Goal: Information Seeking & Learning: Stay updated

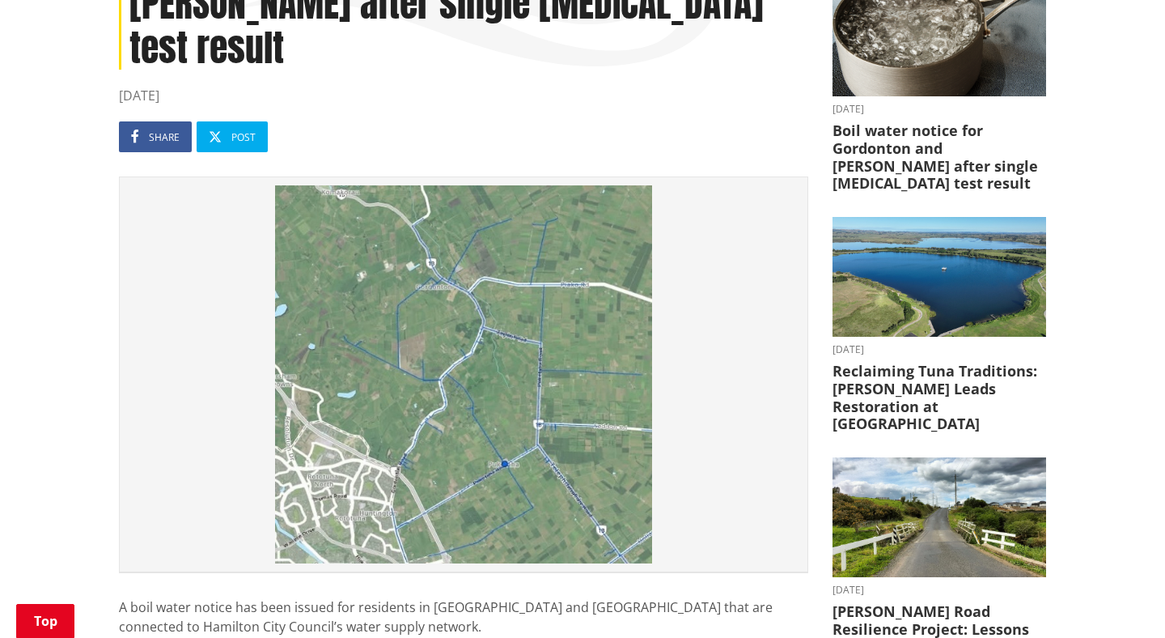
scroll to position [373, 0]
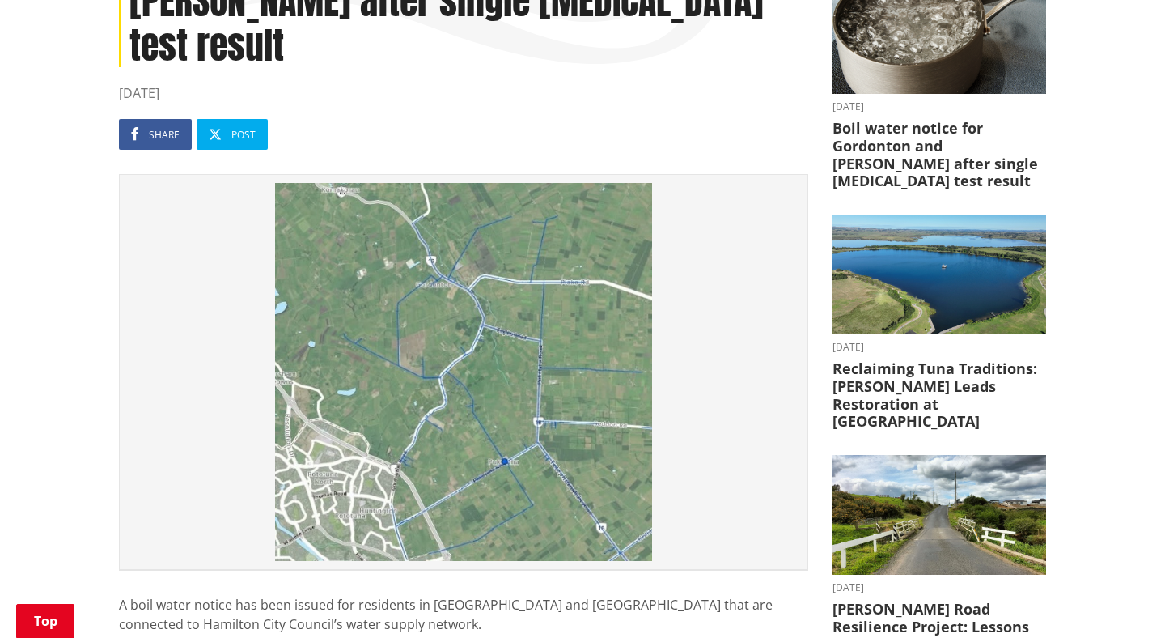
click at [514, 328] on img at bounding box center [464, 372] width 672 height 378
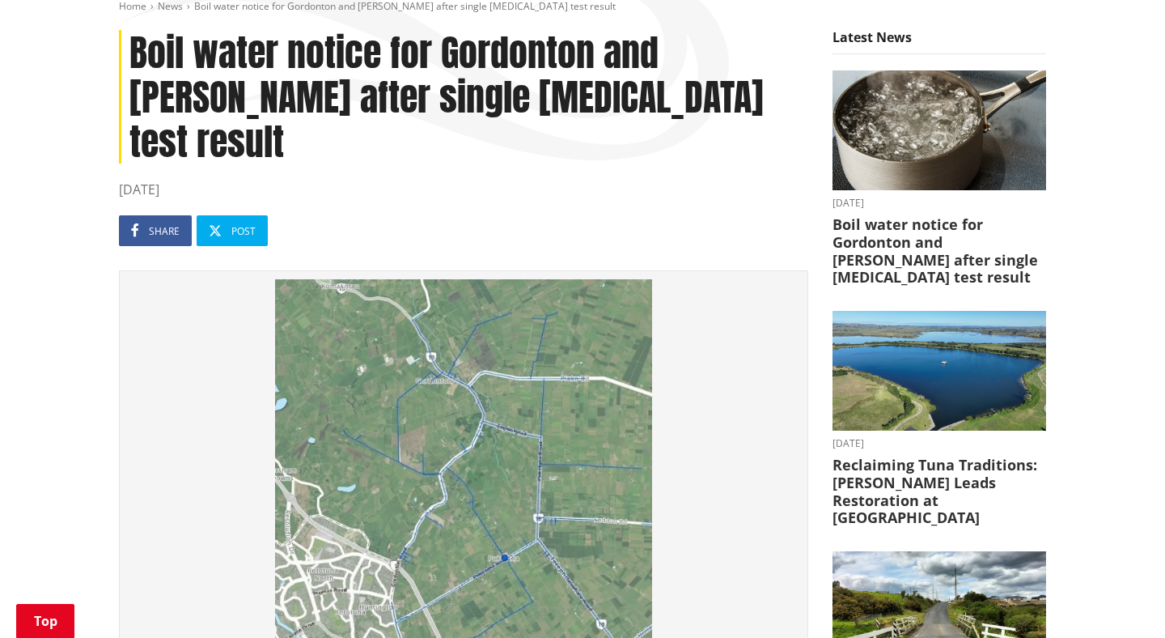
scroll to position [0, 0]
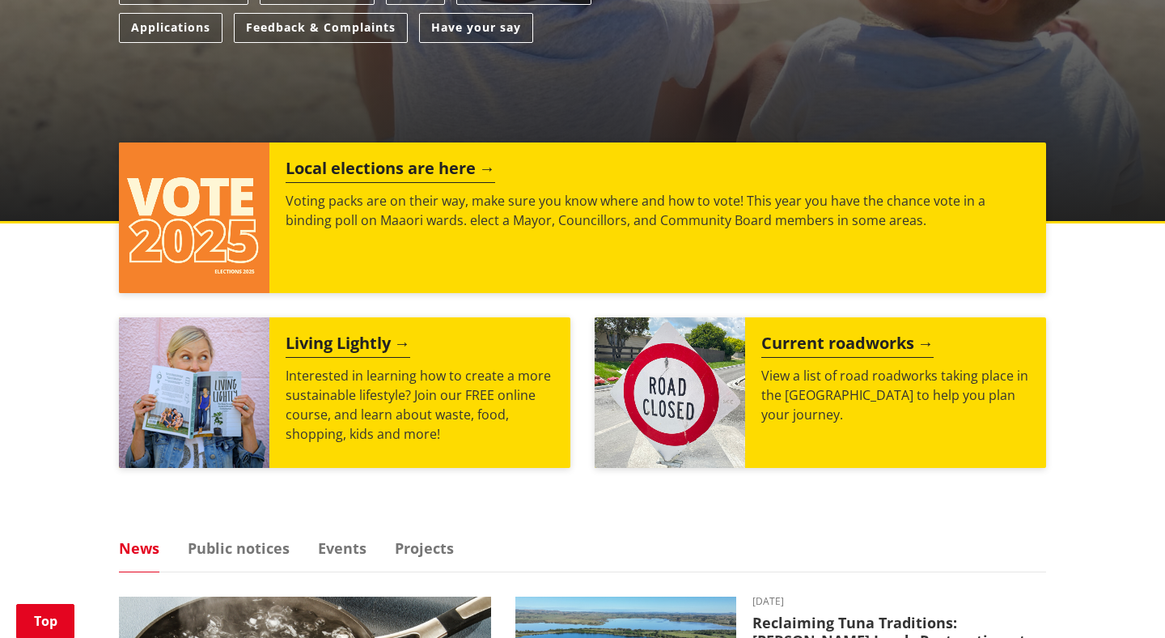
scroll to position [963, 0]
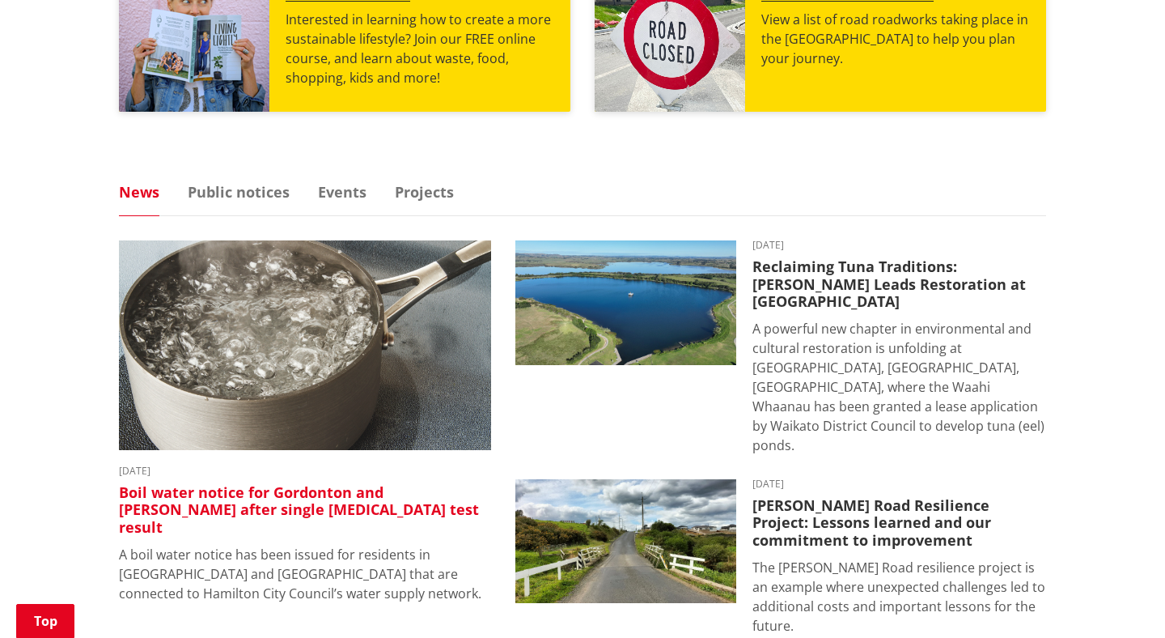
click at [333, 484] on h3 "Boil water notice for Gordonton and [PERSON_NAME] after single [MEDICAL_DATA] t…" at bounding box center [305, 510] width 372 height 53
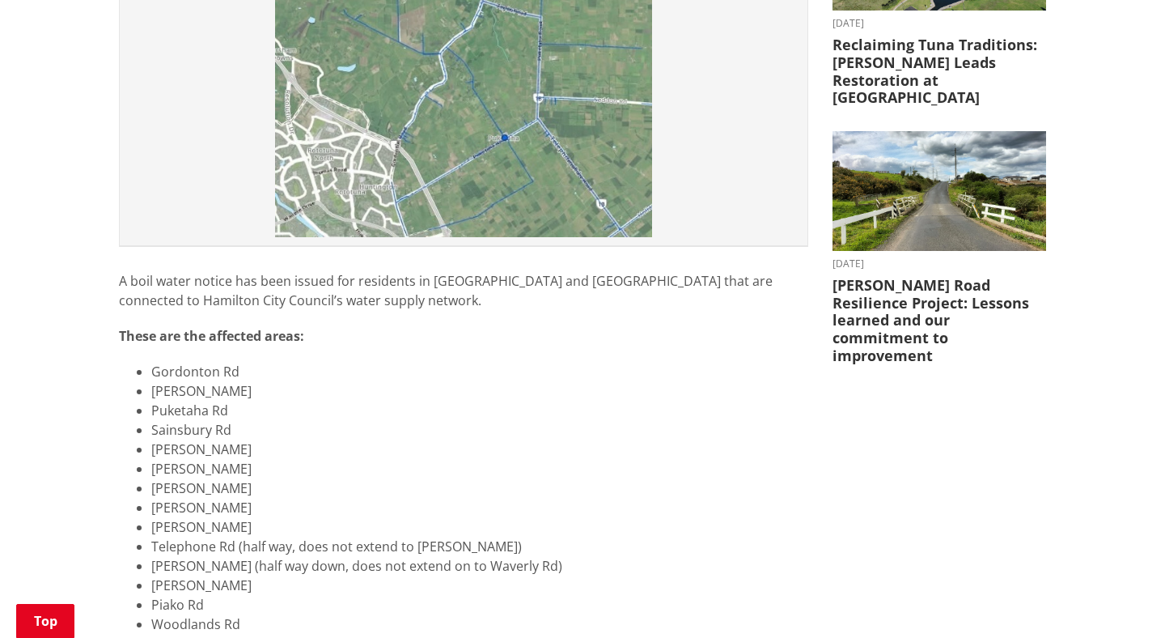
scroll to position [367, 0]
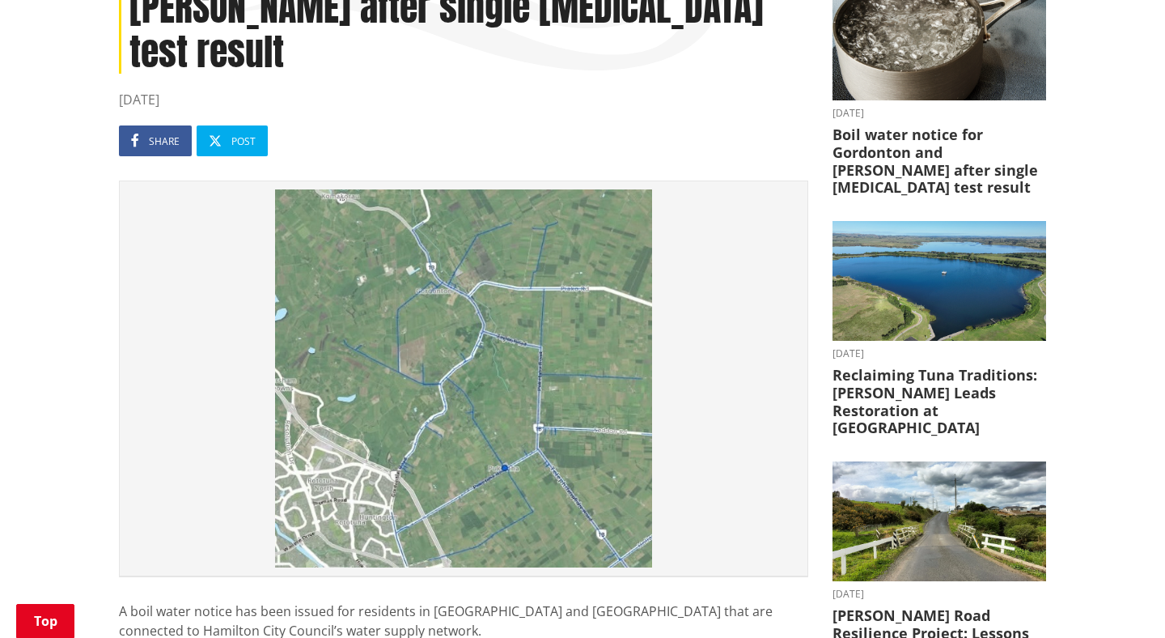
click at [598, 304] on img at bounding box center [464, 378] width 672 height 378
